Goal: Use online tool/utility: Utilize a website feature to perform a specific function

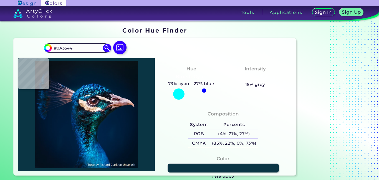
type input "#11686f"
type input "#11686F"
type input "#147e84"
type input "#147E84"
type input "#27aeb4"
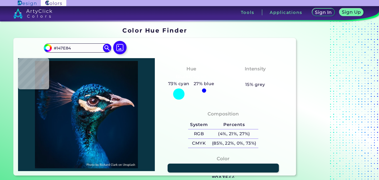
type input "#27AEB4"
type input "#229ca4"
type input "#229CA4"
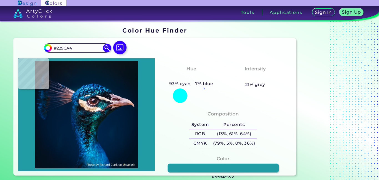
type input "#00687d"
type input "#00687D"
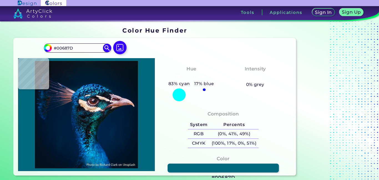
type input "#014259"
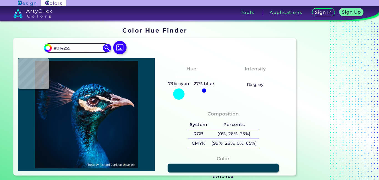
type input "#002032"
type input "#1e5d6a"
type input "#1E5D6A"
type input "#087382"
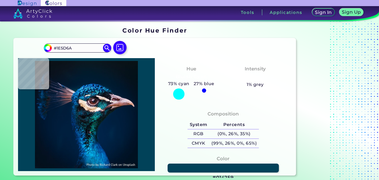
type input "#087382"
type input "#1b9dae"
type input "#1B9DAE"
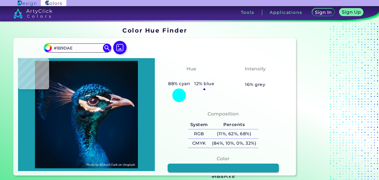
type input "#0e6f81"
type input "#0E6F81"
type input "#27737c"
type input "#27737C"
type input "#186f78"
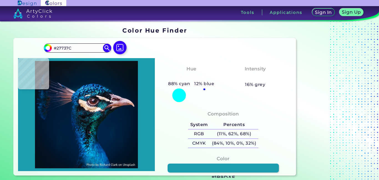
type input "#186F78"
type input "#3eafb2"
type input "#3EAFB2"
type input "#13686c"
type input "#13686C"
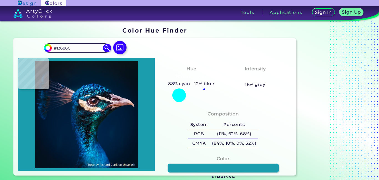
type input "#23717a"
type input "#23717A"
type input "#206d7a"
type input "#206D7A"
type input "#0c161c"
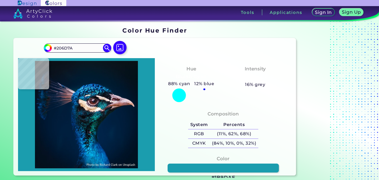
type input "#0C161C"
type input "#e7d2c7"
type input "#E7D2C7"
type input "#ebd5cc"
type input "#EBD5CC"
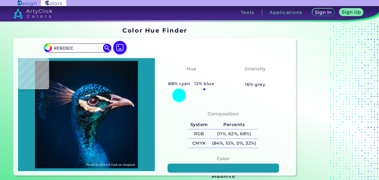
type input "#fcefe9"
type input "#FCEFE9"
type input "#fbf2f0"
type input "#FBF2F0"
type input "#75646d"
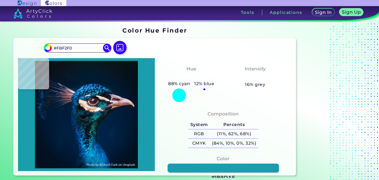
type input "#75646D"
type input "#070d10"
type input "#070D10"
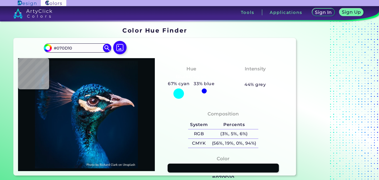
type input "#151e25"
type input "#151E25"
type input "#42343e"
type input "#42343E"
type input "#a48897"
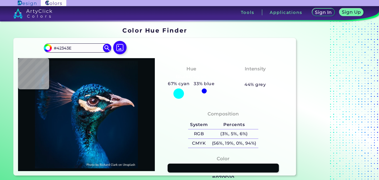
type input "#A48897"
type input "#decbd5"
type input "#DECBD5"
type input "#dec4d4"
type input "#DEC4D4"
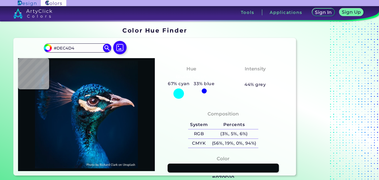
type input "#d0b4c0"
type input "#D0B4C0"
type input "#cdbbc9"
type input "#CDBBC9"
type input "#d8cadd"
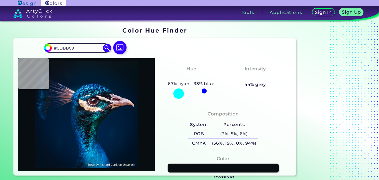
type input "#D8CADD"
type input "#9c9ab0"
type input "#9C9AB0"
type input "#091e38"
type input "#091E38"
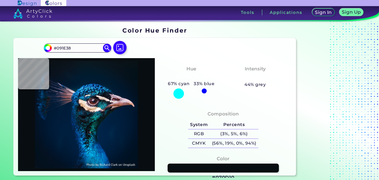
type input "#061e39"
type input "#061E39"
type input "#011e36"
type input "#011E36"
type input "#011d35"
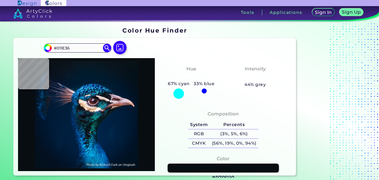
type input "#011D35"
type input "#001c34"
type input "#001C34"
type input "#001a32"
type input "#001A32"
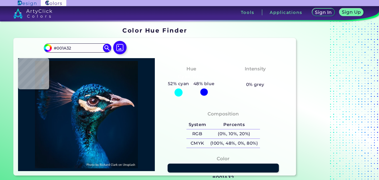
type input "#001a31"
type input "#001A31"
type input "#001830"
type input "#00182f"
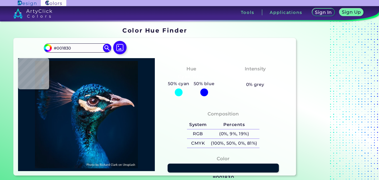
type input "#00182F"
type input "#00192f"
type input "#00192F"
type input "#00182d"
type input "#00182D"
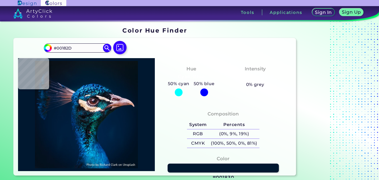
type input "#001629"
type input "#031625"
type input "#051524"
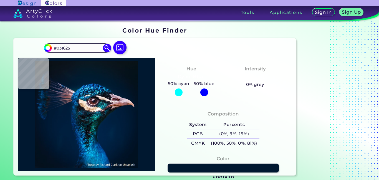
type input "#051524"
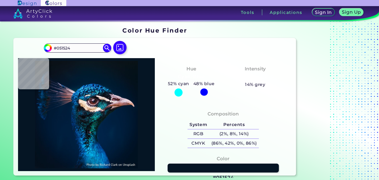
type input "#071522"
type input "#06131f"
type input "#06131F"
type input "#06141f"
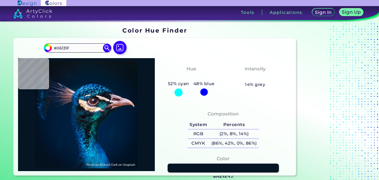
type input "#06141F"
type input "#08111c"
type input "#08111C"
type input "#09141a"
type input "#09141A"
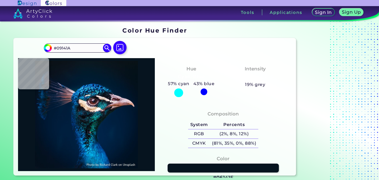
type input "#09131a"
type input "#09131A"
type input "#09141a"
type input "#09141A"
type input "#081319"
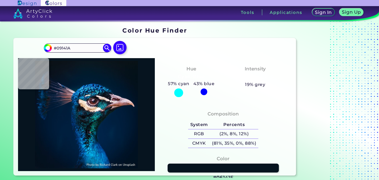
type input "#081319"
type input "#071218"
type input "#000000"
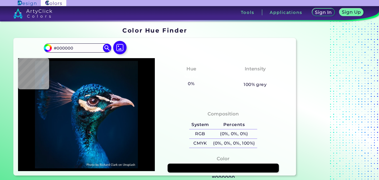
type input "#031219"
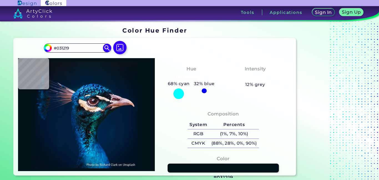
type input "#021118"
type input "#021019"
type input "#03111a"
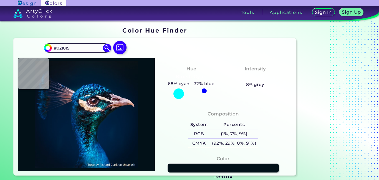
type input "#03111A"
type input "#04121d"
type input "#04121D"
type input "#04121f"
type input "#04121F"
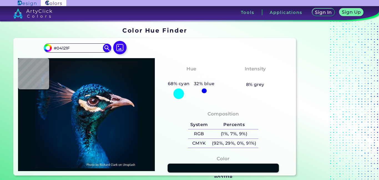
type input "#041121"
type input "#031322"
type input "#031426"
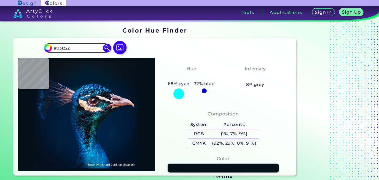
type input "#031426"
type input "#00162b"
type input "#00162B"
type input "#011b34"
type input "#011B34"
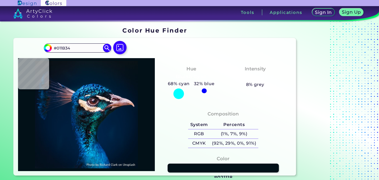
type input "#032744"
type input "#0a7596"
type input "#0A7596"
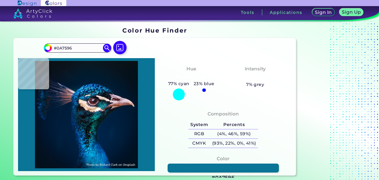
type input "#80606d"
type input "#80606D"
type input "#0b1b2e"
type input "#0B1B2E"
type input "#041327"
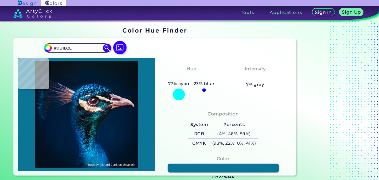
type input "#041327"
type input "#000000"
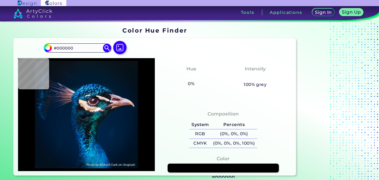
type input "#051020"
type input "#071122"
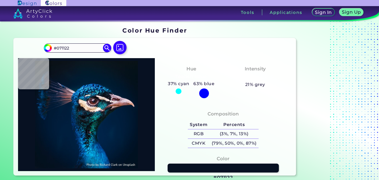
type input "#1a1d2e"
type input "#1A1D2E"
type input "#0d1629"
type input "#0D1629"
type input "#071427"
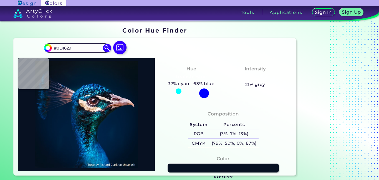
type input "#071427"
type input "#031829"
type input "#041326"
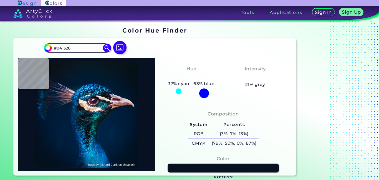
type input "#07172e"
type input "#07172E"
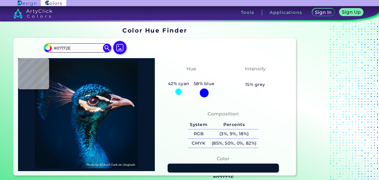
type input "#041627"
type input "#031529"
type input "#04162b"
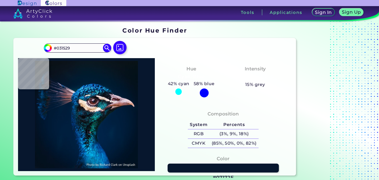
type input "#04162B"
type input "#02172c"
type input "#02172C"
type input "#02182d"
type input "#02182D"
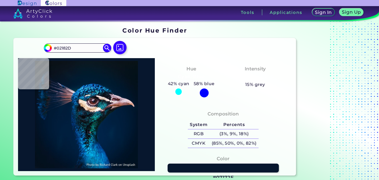
type input "#02182f"
type input "#02182F"
type input "#00182f"
type input "#00182F"
type input "#001830"
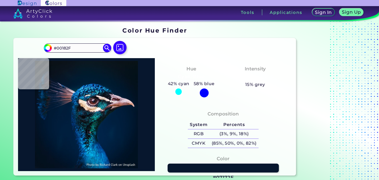
type input "#001830"
type input "#001a31"
type input "#001A31"
type input "#001c34"
type input "#001C34"
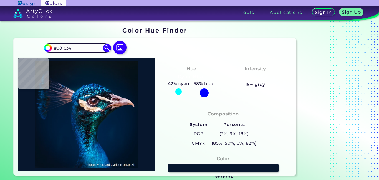
type input "#002039"
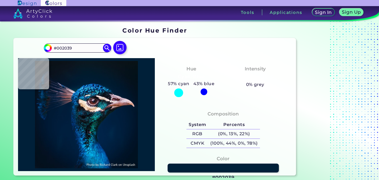
type input "#002037"
type input "#002837"
type input "#012a43"
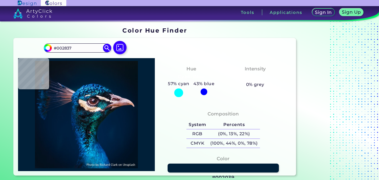
type input "#012A43"
type input "#032d4f"
type input "#032D4F"
type input "#199cd0"
type input "#199CD0"
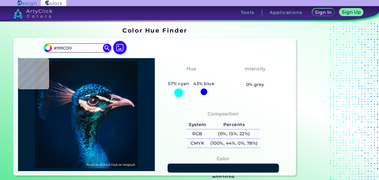
type input "#015288"
type input "#45c6f2"
type input "#45C6F2"
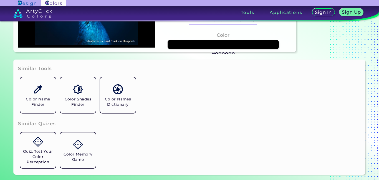
scroll to position [123, 0]
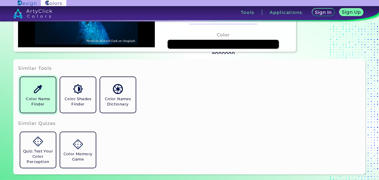
click at [46, 103] on h5 "Color Name Finder" at bounding box center [37, 101] width 31 height 11
